Goal: Browse casually: Explore the website without a specific task or goal

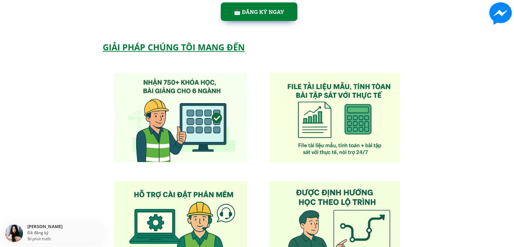
scroll to position [608, 0]
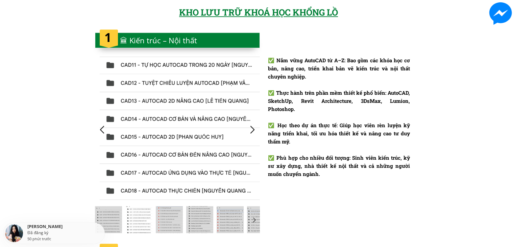
click at [26, 232] on div "[PERSON_NAME] Đã đăng ký 50 phút trước" at bounding box center [53, 232] width 101 height 21
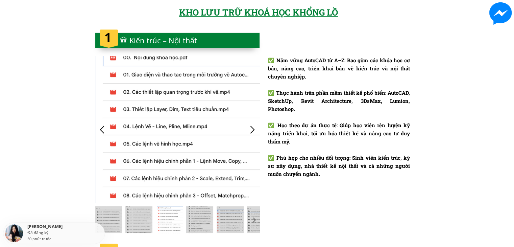
click at [18, 232] on div "[PERSON_NAME] Đã đăng ký 50 phút trước" at bounding box center [53, 232] width 101 height 21
click at [8, 237] on div "KHO LƯU TRỮ KHOÁ HỌC KHỔNG LỒ ✅ Nắm vững AutoCAD từ A–Z: Bao gồm các khóa học c…" at bounding box center [257, 120] width 514 height 244
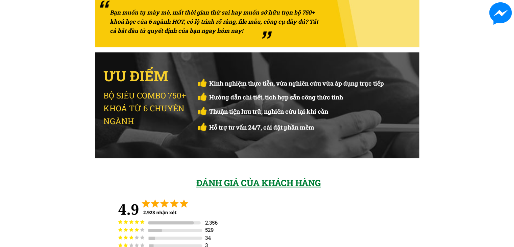
scroll to position [2197, 0]
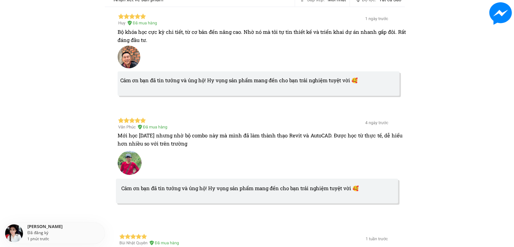
click at [15, 230] on div "[PERSON_NAME] Đã đăng ký 1 phút trước" at bounding box center [53, 232] width 101 height 21
drag, startPoint x: 46, startPoint y: 228, endPoint x: 48, endPoint y: 223, distance: 5.7
click at [46, 228] on div "[PERSON_NAME]" at bounding box center [65, 227] width 76 height 6
click at [49, 222] on div "[PERSON_NAME] Đã đăng ký 1 phút trước" at bounding box center [53, 232] width 101 height 21
click at [48, 227] on div "[PERSON_NAME]" at bounding box center [65, 227] width 76 height 6
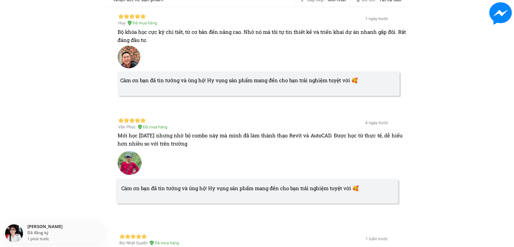
drag, startPoint x: 44, startPoint y: 237, endPoint x: 42, endPoint y: 243, distance: 6.0
click at [44, 238] on div "1 phút trước" at bounding box center [38, 239] width 22 height 6
click at [42, 243] on div "[PERSON_NAME] Đã đăng ký 1 phút trước" at bounding box center [53, 232] width 101 height 21
click at [51, 224] on div "[PERSON_NAME]" at bounding box center [65, 227] width 76 height 6
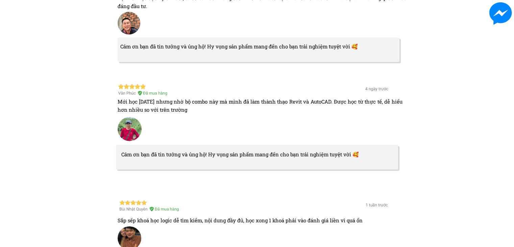
scroll to position [2265, 0]
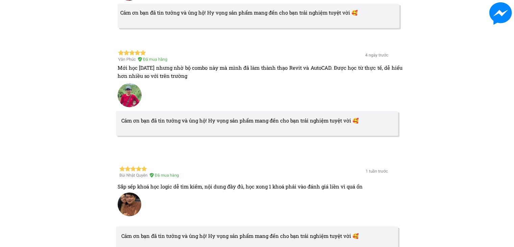
click at [130, 198] on div at bounding box center [130, 204] width 24 height 24
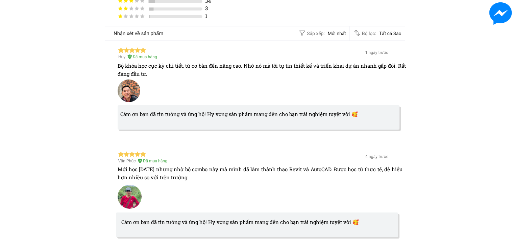
scroll to position [2096, 0]
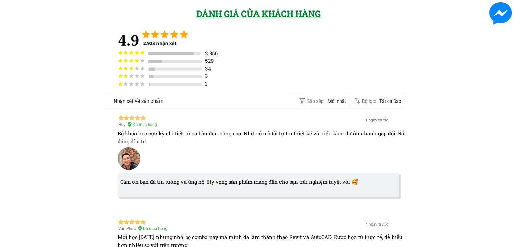
click at [342, 103] on div at bounding box center [255, 101] width 304 height 19
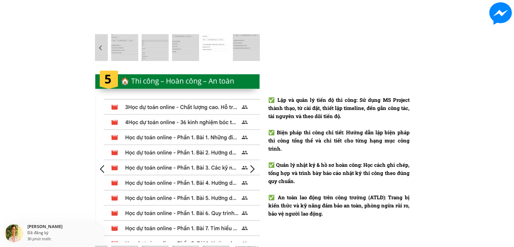
scroll to position [1217, 0]
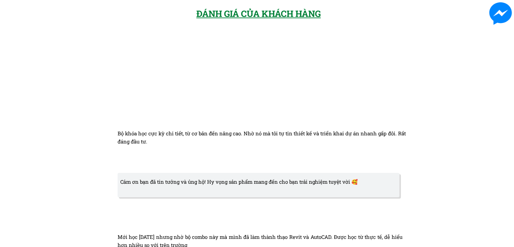
scroll to position [2163, 0]
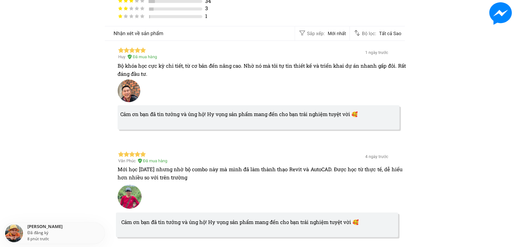
click at [384, 31] on div at bounding box center [255, 33] width 304 height 19
click at [385, 32] on div at bounding box center [255, 33] width 304 height 19
click at [326, 34] on div at bounding box center [255, 33] width 304 height 19
click at [312, 33] on div at bounding box center [255, 33] width 304 height 19
click at [308, 32] on div at bounding box center [255, 33] width 304 height 19
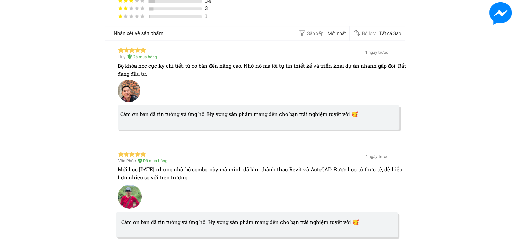
click at [308, 32] on div at bounding box center [255, 33] width 304 height 19
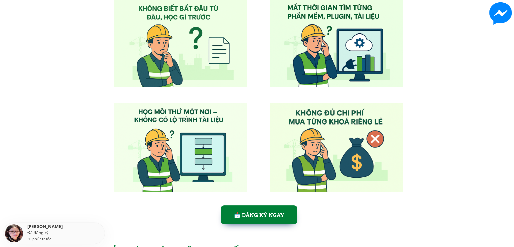
scroll to position [0, 0]
